Goal: Task Accomplishment & Management: Manage account settings

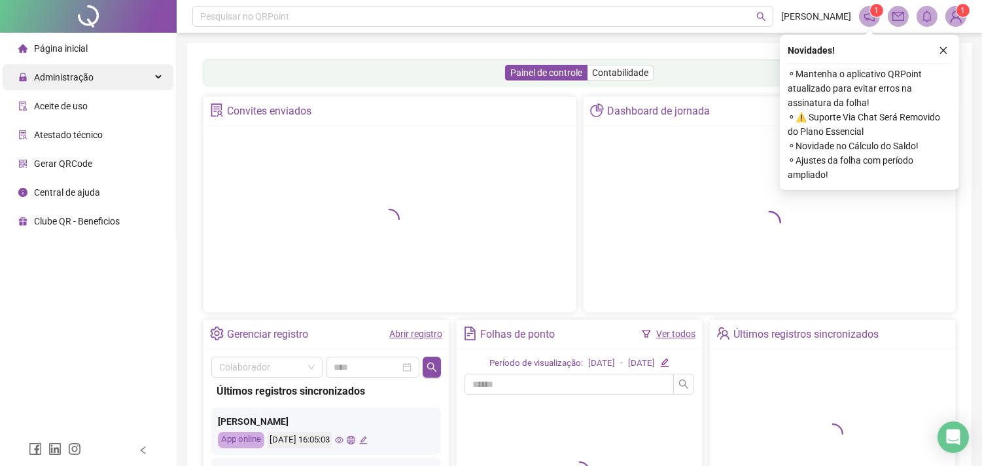
click at [103, 71] on div "Administração" at bounding box center [88, 77] width 171 height 26
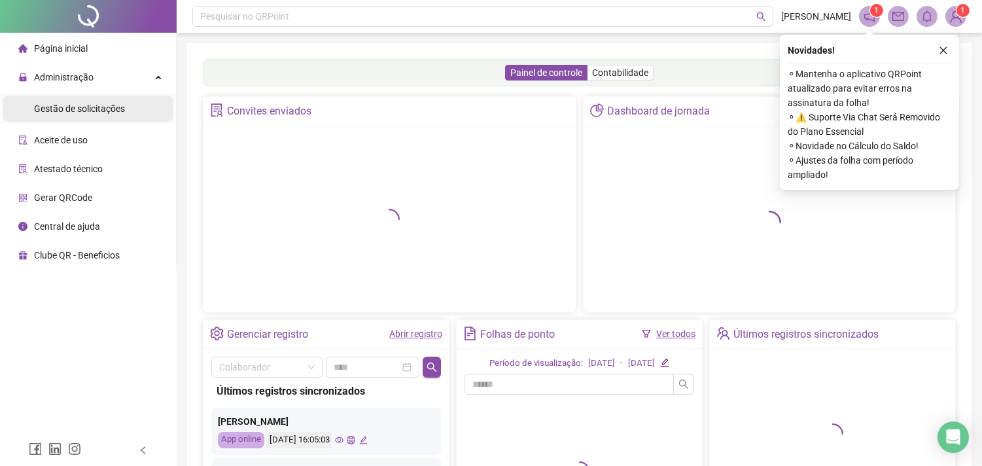
click at [125, 103] on li "Gestão de solicitações" at bounding box center [88, 109] width 171 height 26
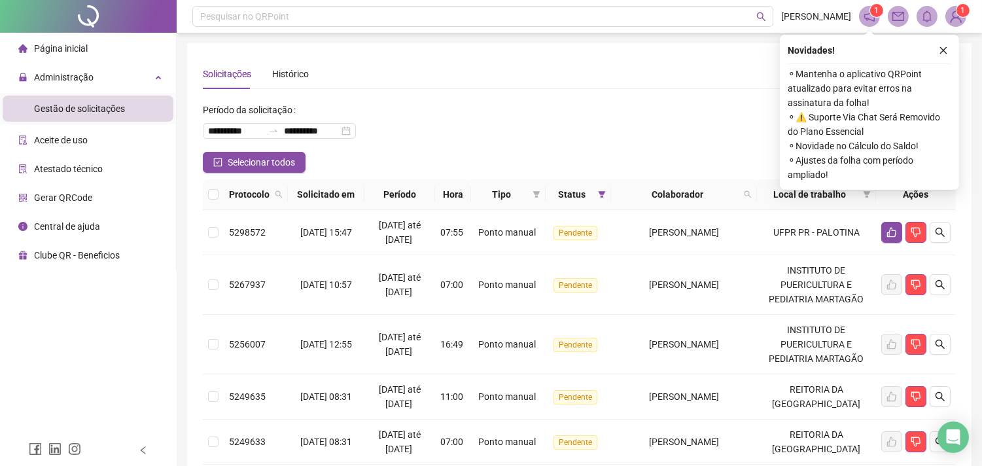
click at [566, 193] on span "Status" at bounding box center [572, 194] width 42 height 14
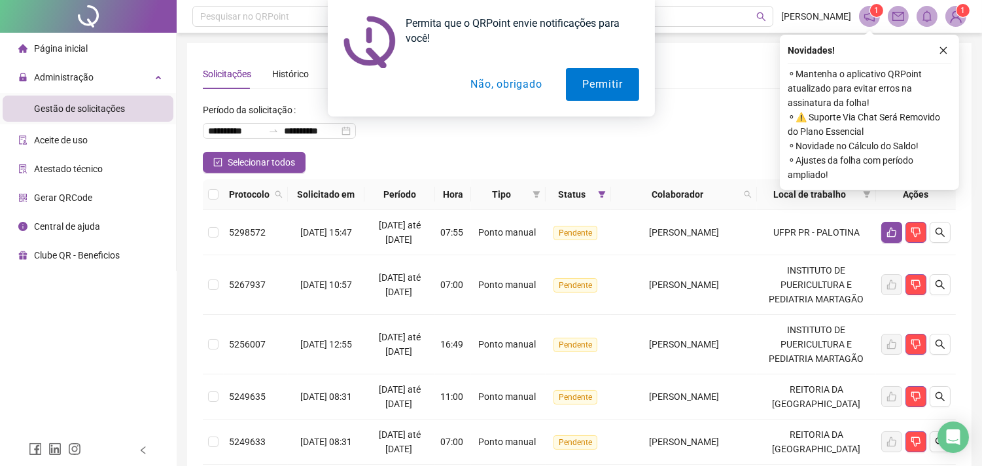
click at [605, 194] on div "Status" at bounding box center [578, 194] width 55 height 14
click at [518, 82] on button "Não, obrigado" at bounding box center [506, 84] width 104 height 33
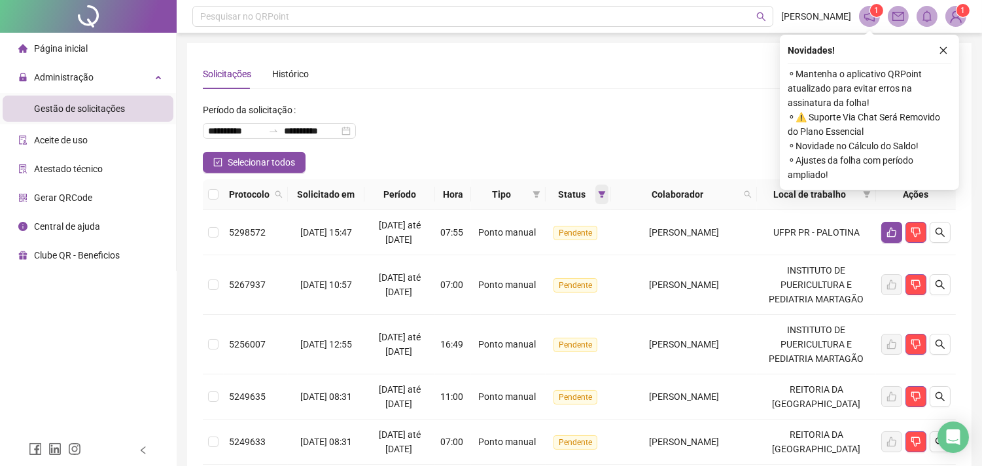
click at [606, 195] on icon "filter" at bounding box center [602, 194] width 8 height 8
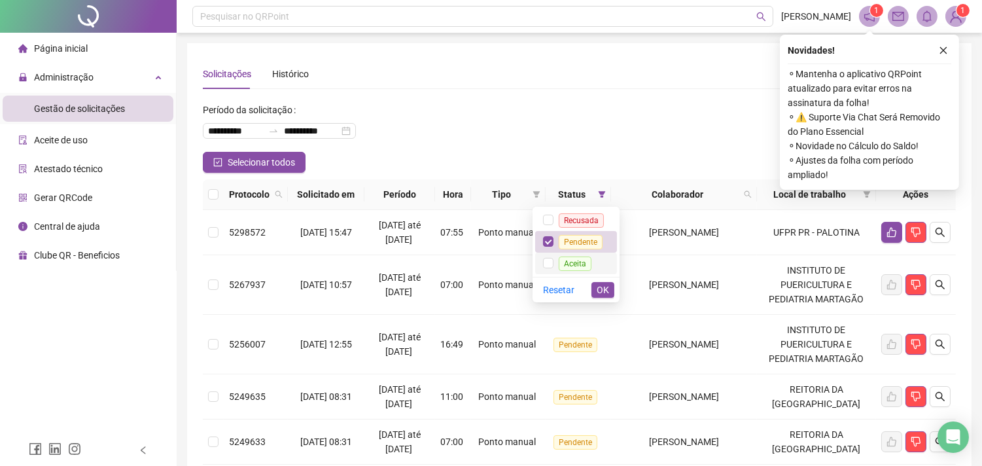
click at [563, 260] on span "Aceita" at bounding box center [575, 263] width 33 height 14
click at [453, 141] on div "**********" at bounding box center [579, 125] width 753 height 52
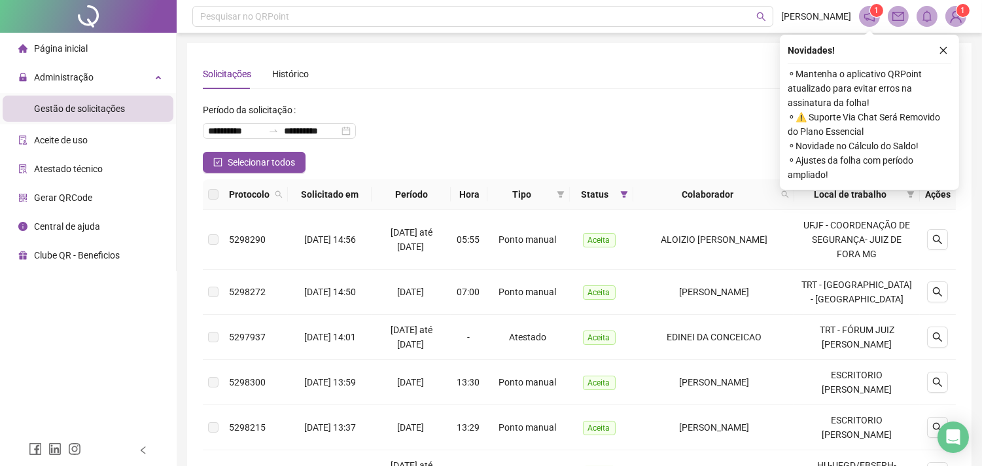
click at [355, 194] on th "Solicitado em" at bounding box center [330, 194] width 84 height 31
click at [438, 200] on th "Período" at bounding box center [411, 194] width 79 height 31
click at [480, 195] on th "Hora" at bounding box center [469, 194] width 37 height 31
click at [565, 192] on icon "filter" at bounding box center [561, 194] width 8 height 8
click at [541, 239] on span "Atestado" at bounding box center [528, 241] width 37 height 10
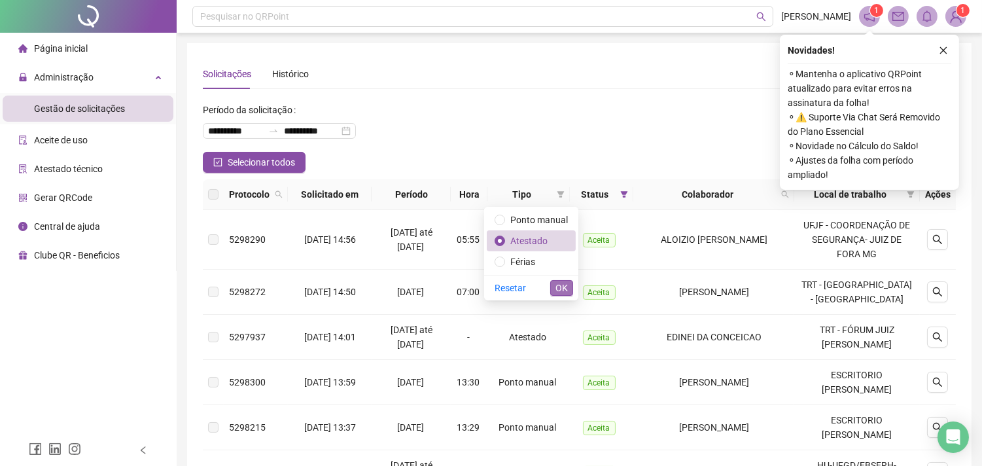
click at [552, 286] on button "OK" at bounding box center [561, 288] width 23 height 16
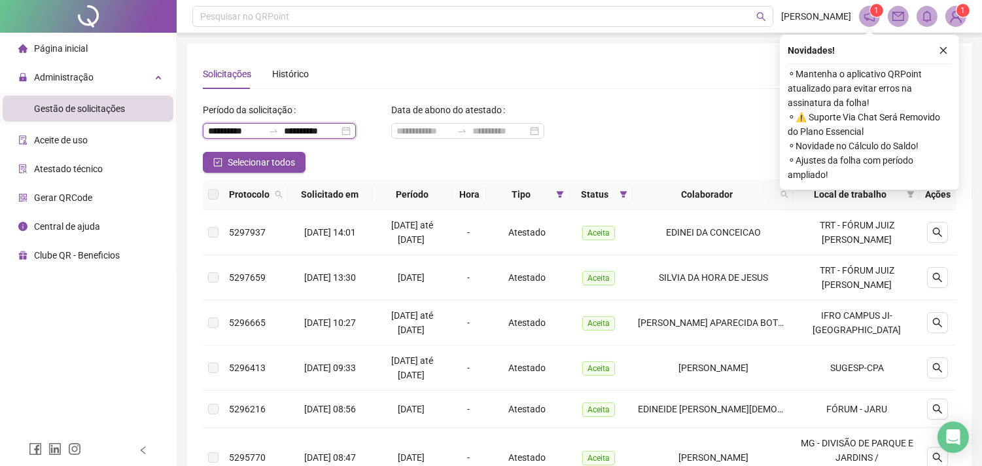
click at [309, 129] on input "**********" at bounding box center [311, 131] width 55 height 14
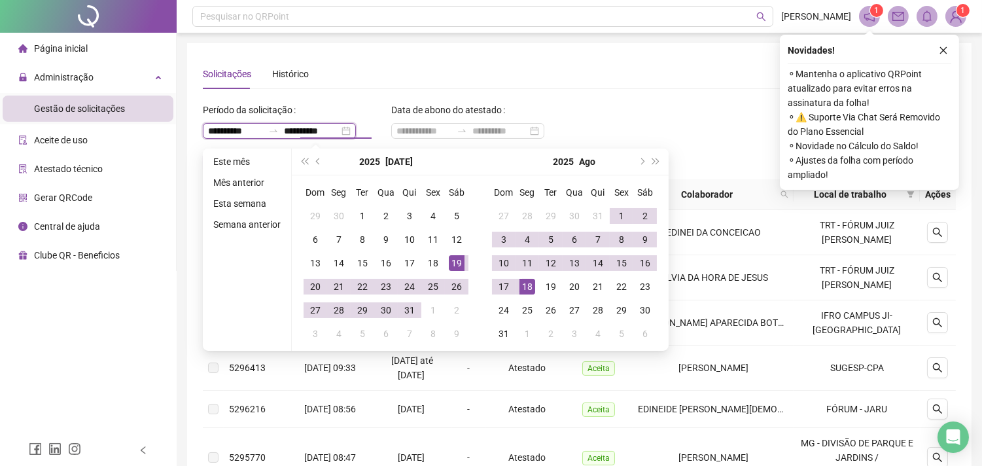
click at [249, 128] on input "**********" at bounding box center [235, 131] width 55 height 14
click at [319, 168] on button "prev-year" at bounding box center [318, 162] width 14 height 26
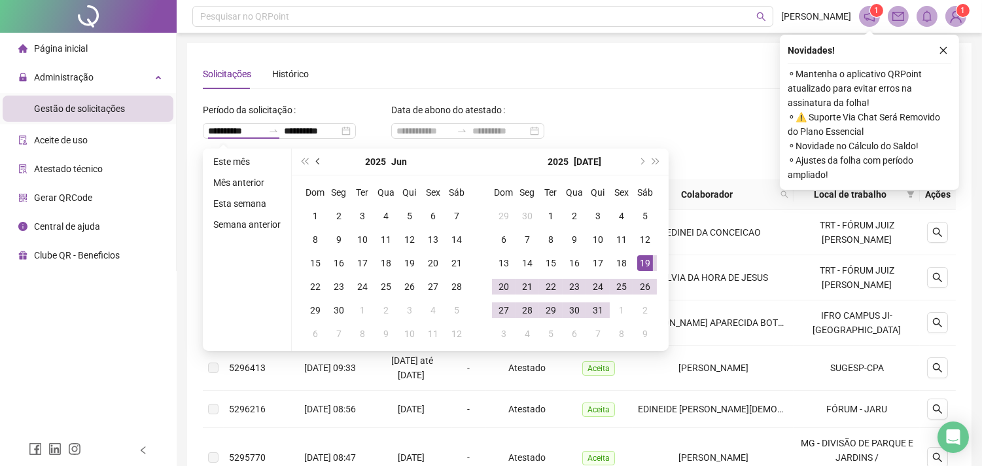
click at [319, 166] on button "prev-year" at bounding box center [318, 162] width 14 height 26
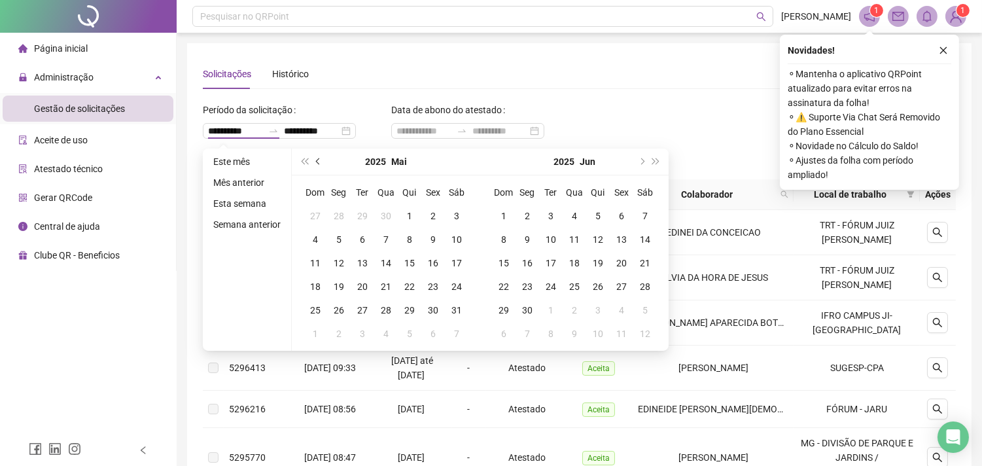
click at [319, 166] on button "prev-year" at bounding box center [318, 162] width 14 height 26
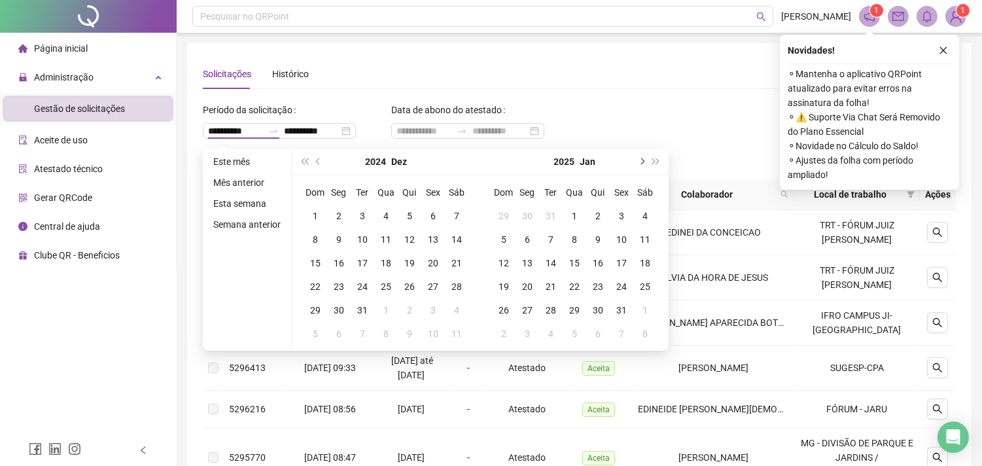
click at [643, 156] on button "next-year" at bounding box center [641, 162] width 14 height 26
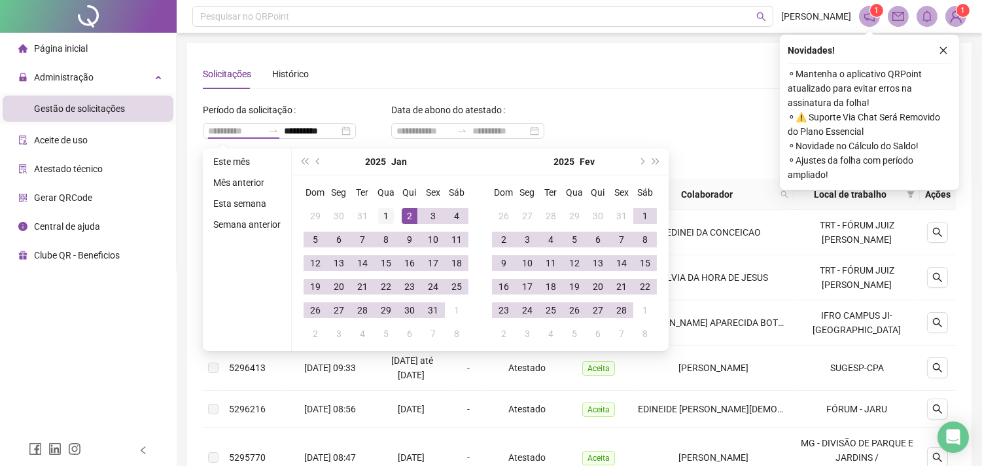
type input "**********"
click at [389, 214] on div "1" at bounding box center [386, 216] width 16 height 16
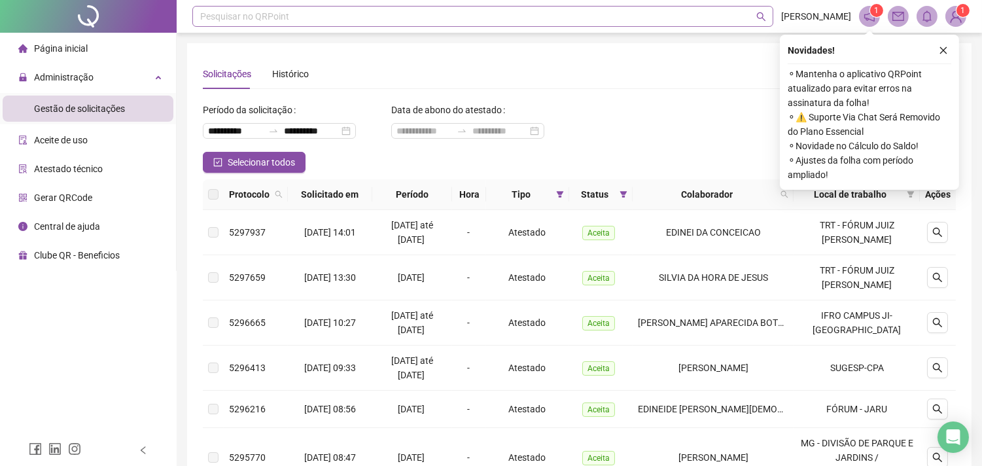
click at [416, 11] on div "Pesquisar no QRPoint" at bounding box center [482, 16] width 581 height 21
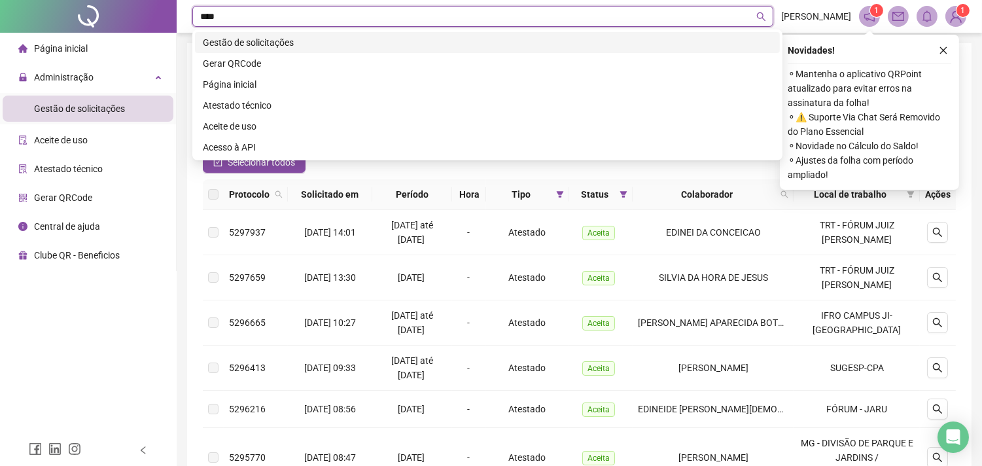
type input "*****"
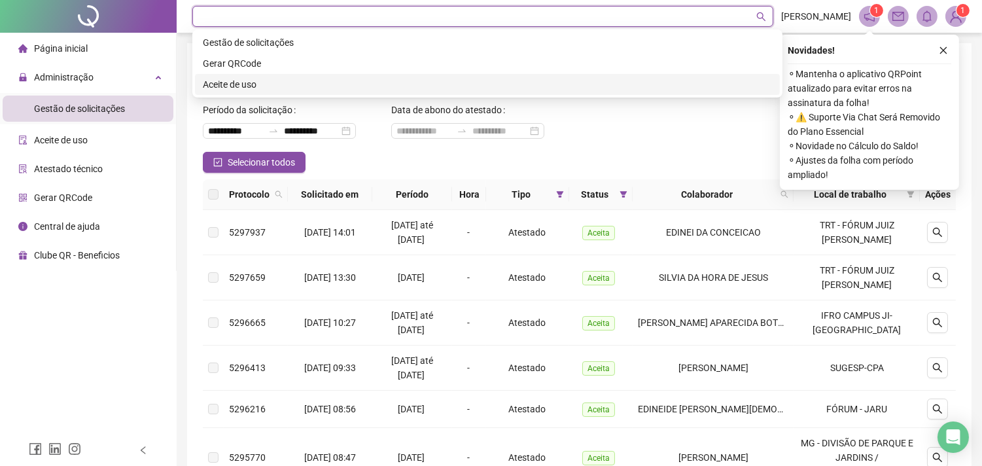
click at [145, 356] on div "Página inicial Administração Gestão de solicitações Aceite de uso Atestado técn…" at bounding box center [88, 217] width 177 height 434
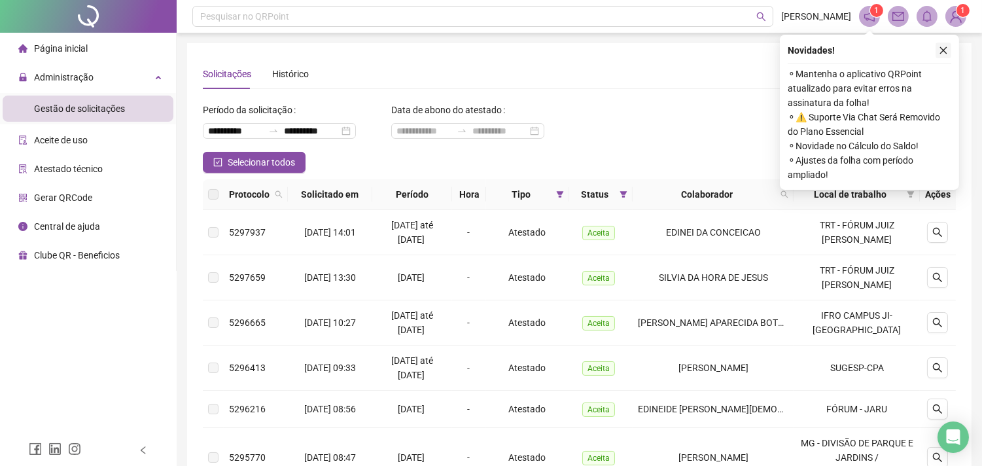
click at [947, 46] on icon "close" at bounding box center [943, 50] width 9 height 9
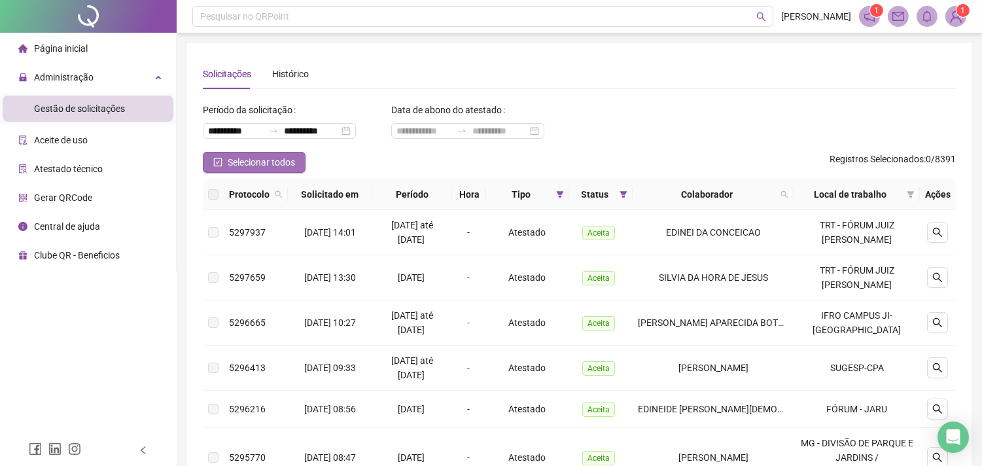
click at [278, 161] on span "Selecionar todos" at bounding box center [261, 162] width 67 height 14
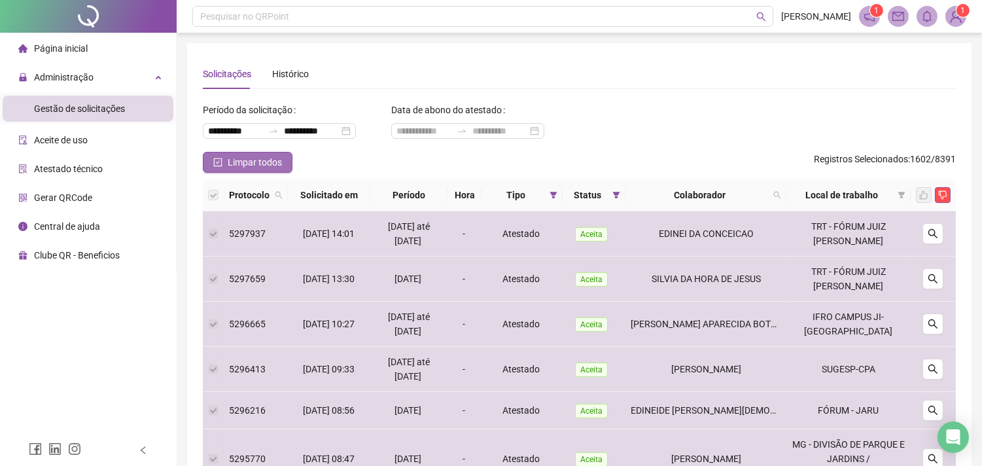
click at [223, 167] on button "Limpar todos" at bounding box center [248, 162] width 90 height 21
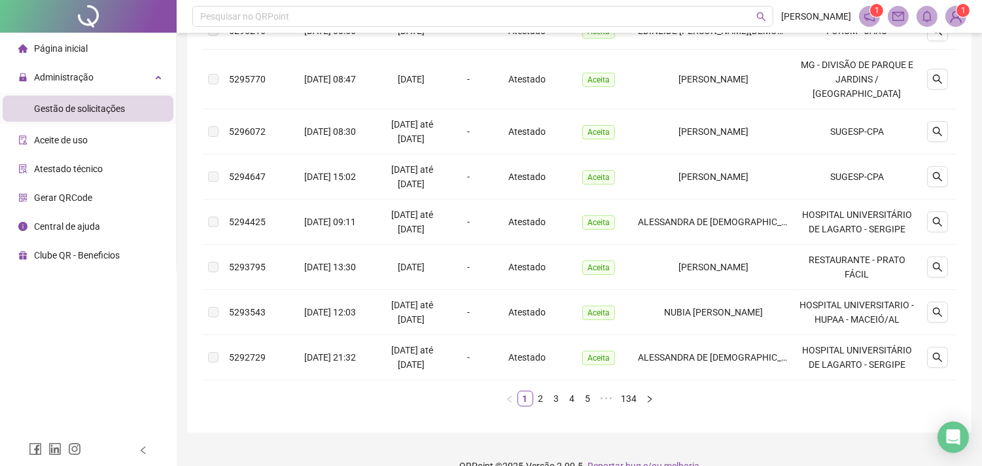
scroll to position [436, 0]
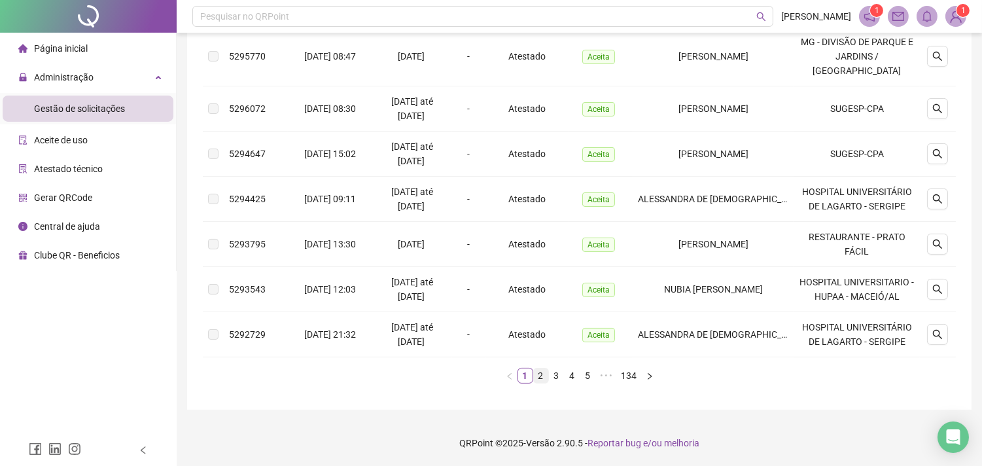
click at [540, 383] on link "2" at bounding box center [541, 375] width 14 height 14
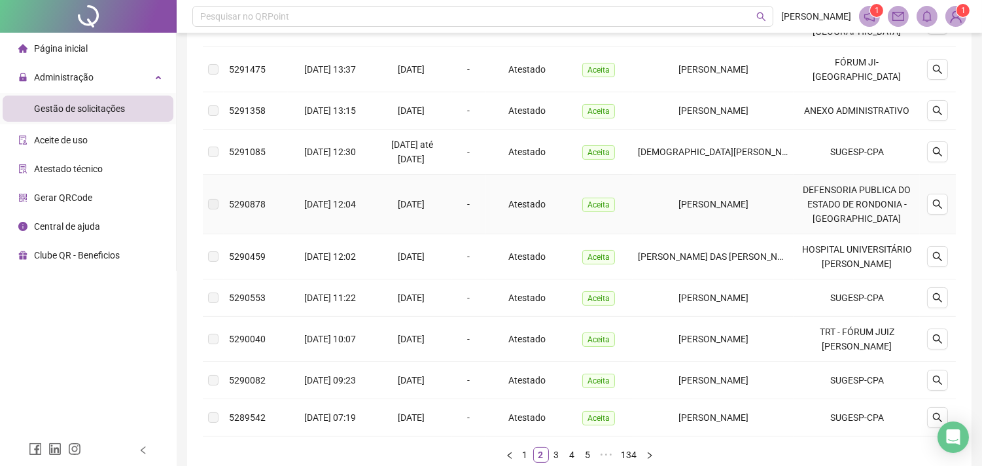
scroll to position [383, 0]
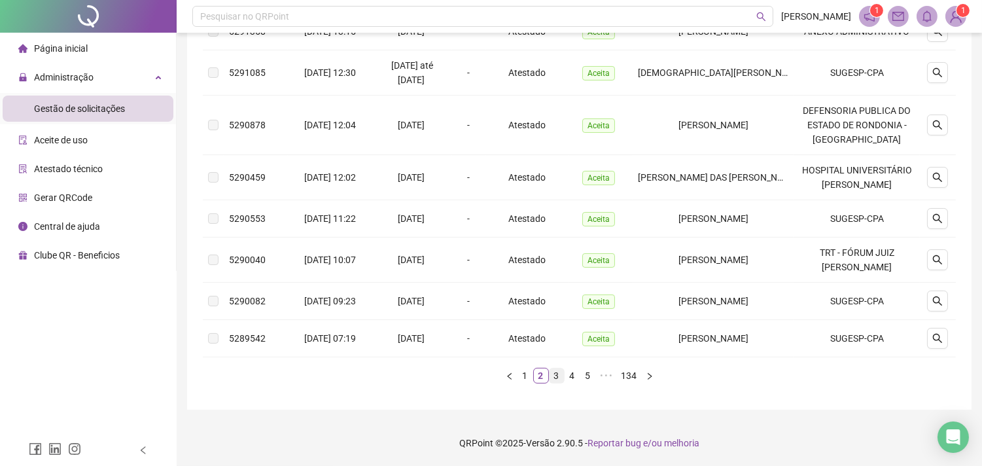
click at [552, 375] on link "3" at bounding box center [557, 375] width 14 height 14
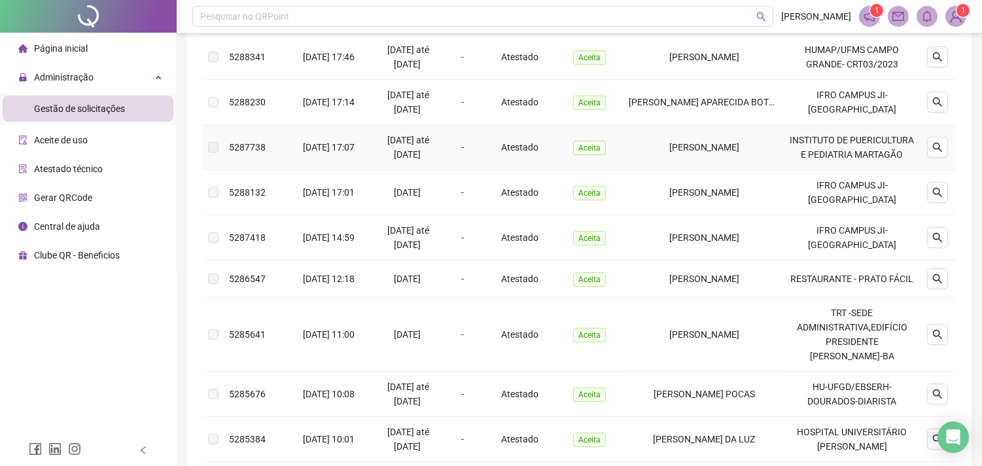
scroll to position [408, 0]
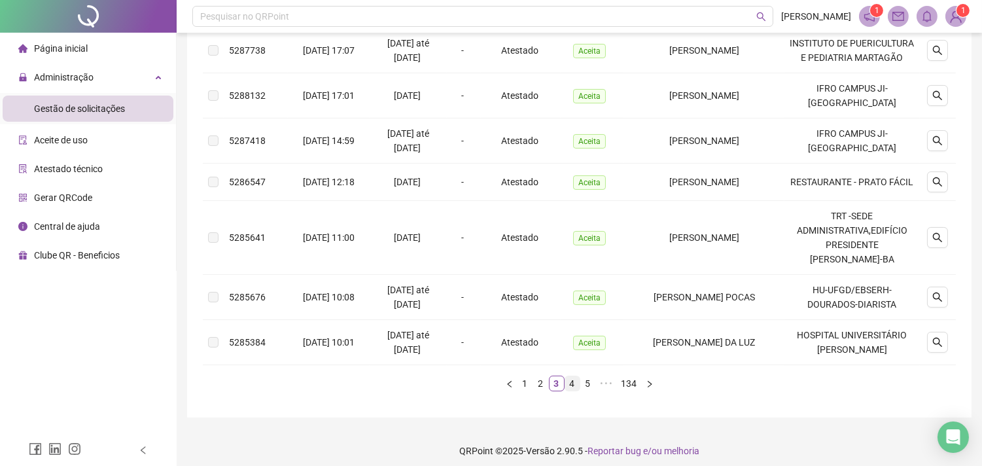
click at [574, 378] on link "4" at bounding box center [572, 383] width 14 height 14
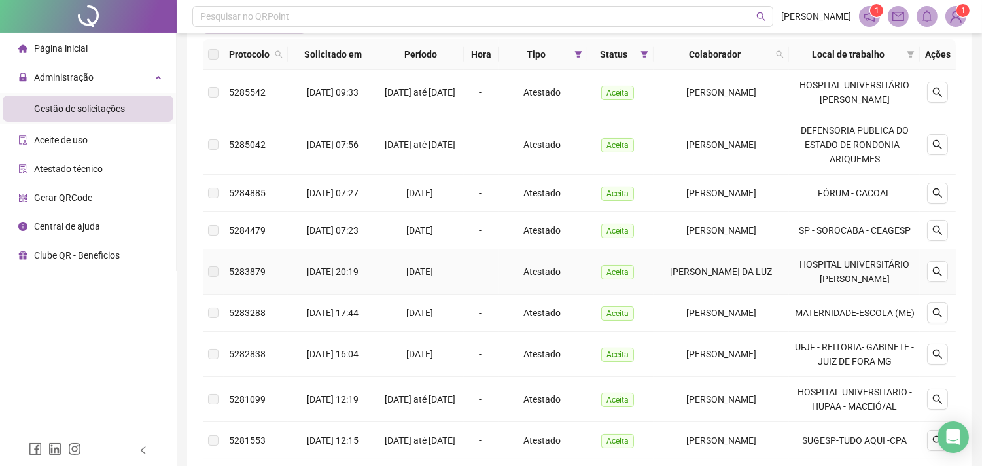
scroll to position [0, 0]
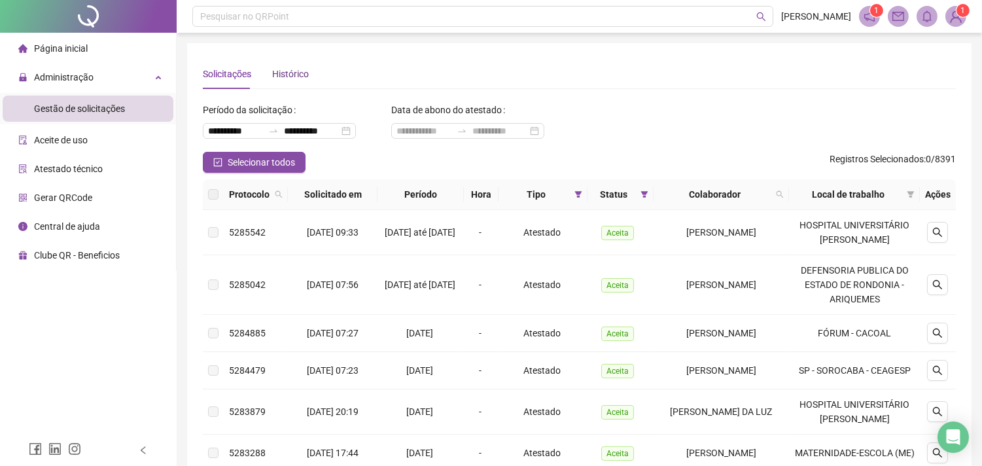
click at [298, 73] on div "Histórico" at bounding box center [290, 74] width 37 height 14
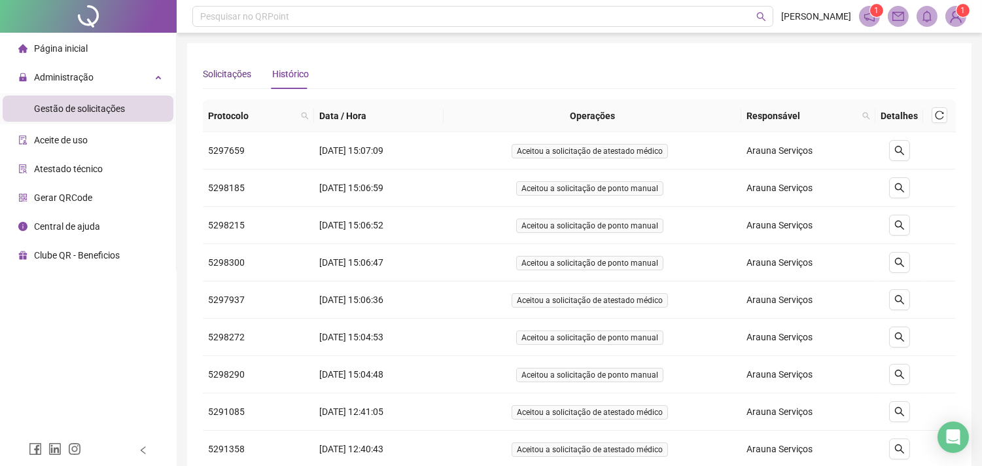
click at [226, 73] on div "Solicitações" at bounding box center [227, 74] width 48 height 14
